Goal: Transaction & Acquisition: Purchase product/service

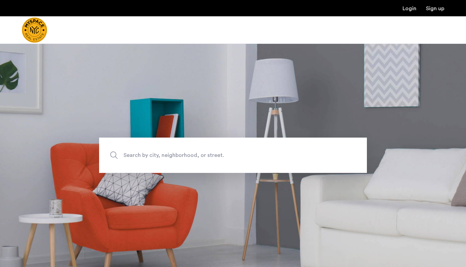
click at [173, 152] on span "Search by city, neighborhood, or street." at bounding box center [217, 155] width 187 height 9
click at [173, 152] on input "Search by city, neighborhood, or street." at bounding box center [233, 155] width 268 height 35
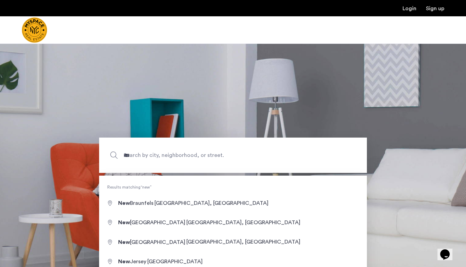
type input "**********"
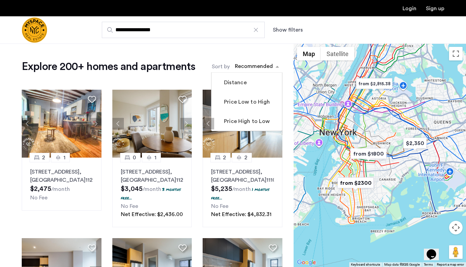
click at [255, 63] on div "sort-apartment" at bounding box center [254, 67] width 40 height 9
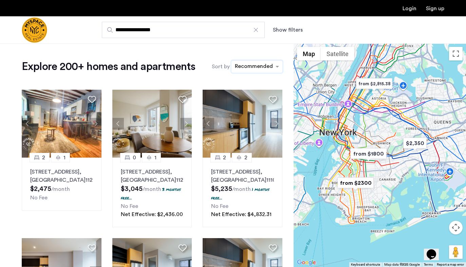
click at [254, 66] on div "sort-apartment" at bounding box center [254, 67] width 40 height 9
click at [284, 29] on button "Show filters" at bounding box center [288, 30] width 30 height 8
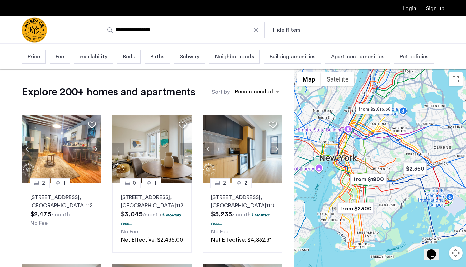
click at [31, 61] on div "Price" at bounding box center [34, 57] width 24 height 14
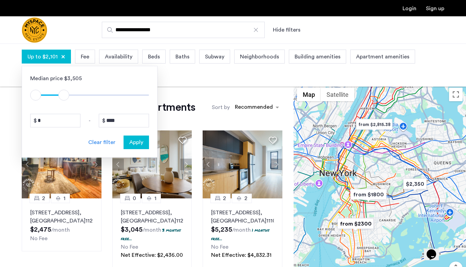
drag, startPoint x: 142, startPoint y: 97, endPoint x: 64, endPoint y: 98, distance: 78.1
click at [64, 98] on span "ngx-slider-max" at bounding box center [63, 95] width 11 height 11
type input "****"
click at [63, 98] on span "ngx-slider-max" at bounding box center [62, 95] width 11 height 11
click at [140, 142] on span "Apply" at bounding box center [136, 142] width 14 height 8
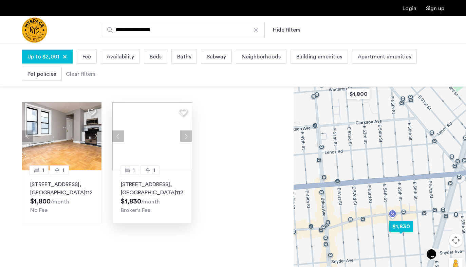
scroll to position [28, 0]
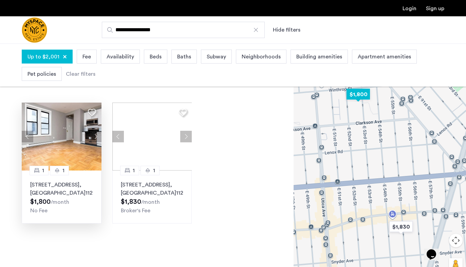
click at [96, 135] on button "Next apartment" at bounding box center [96, 137] width 12 height 12
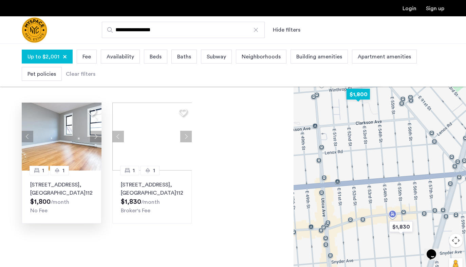
click at [96, 135] on button "Next apartment" at bounding box center [96, 137] width 12 height 12
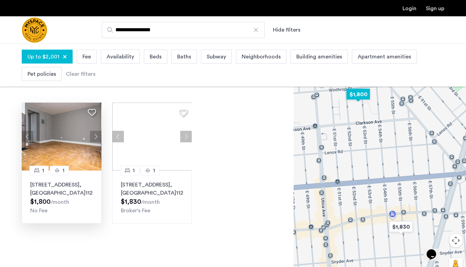
click at [96, 135] on button "Next apartment" at bounding box center [96, 137] width 12 height 12
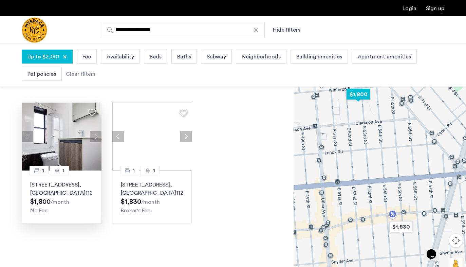
click at [96, 135] on button "Next apartment" at bounding box center [96, 137] width 12 height 12
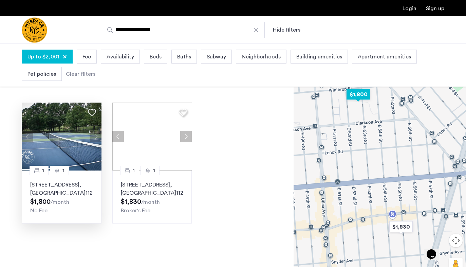
click at [96, 135] on button "Next apartment" at bounding box center [96, 137] width 12 height 12
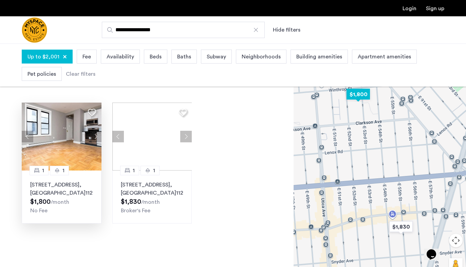
click at [96, 135] on button "Next apartment" at bounding box center [96, 137] width 12 height 12
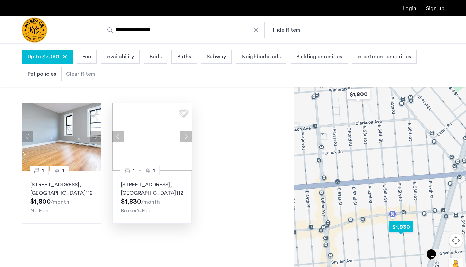
click at [188, 137] on button "Next apartment" at bounding box center [186, 137] width 12 height 12
click at [188, 137] on div at bounding box center [152, 137] width 80 height 68
click at [188, 137] on button "Next apartment" at bounding box center [186, 137] width 12 height 12
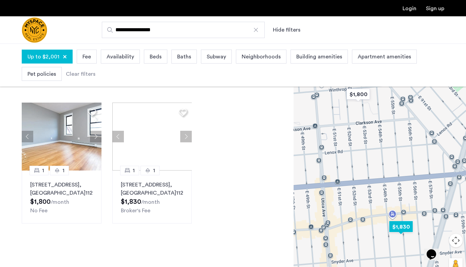
click at [188, 137] on button "Next apartment" at bounding box center [186, 137] width 12 height 12
